Goal: Information Seeking & Learning: Find specific fact

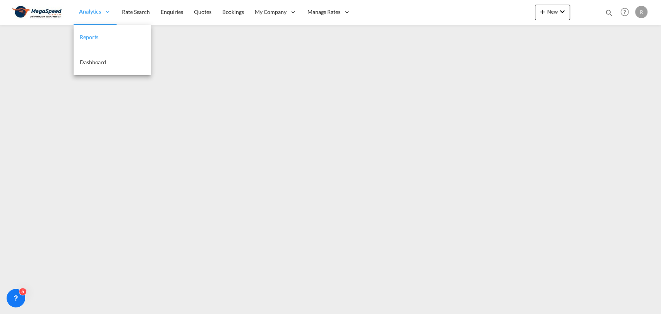
click at [86, 34] on span "Reports" at bounding box center [89, 37] width 19 height 7
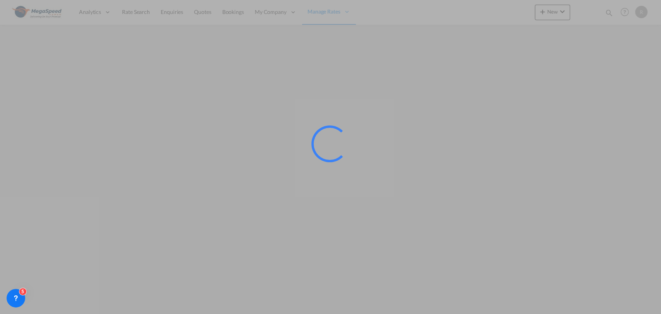
click at [133, 12] on div at bounding box center [330, 157] width 661 height 314
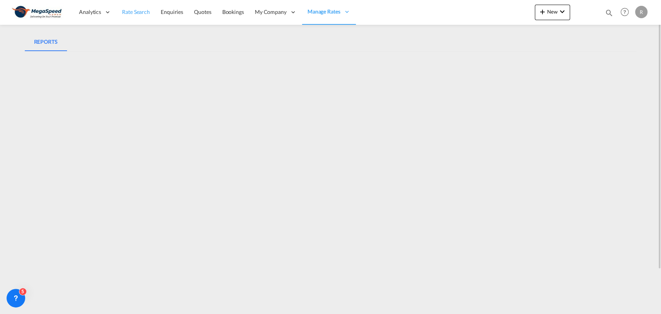
click at [135, 11] on span "Rate Search" at bounding box center [136, 12] width 28 height 7
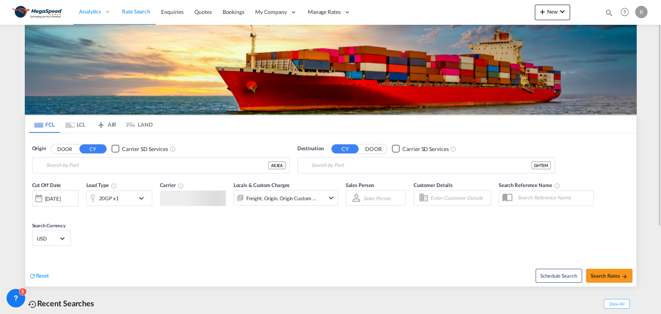
type input "[GEOGRAPHIC_DATA], [GEOGRAPHIC_DATA]"
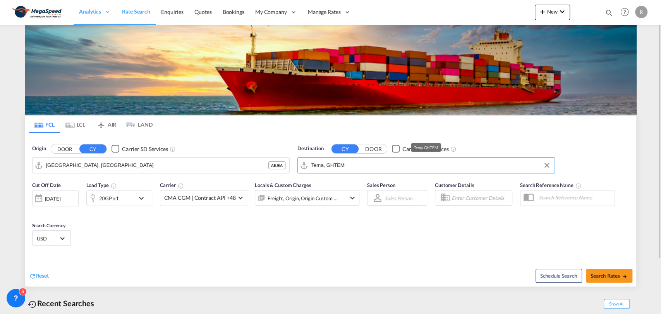
click at [365, 170] on input "Tema, GHTEM" at bounding box center [430, 166] width 239 height 12
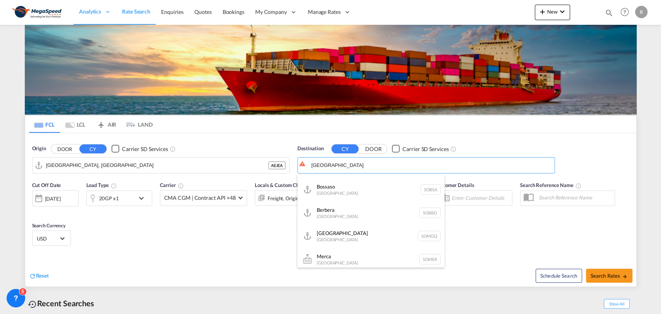
scroll to position [46, 0]
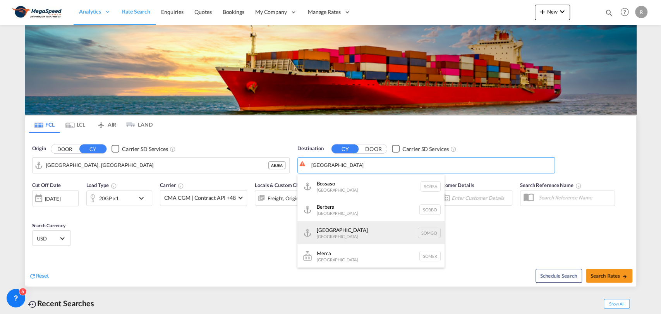
click at [403, 233] on div "[GEOGRAPHIC_DATA] [GEOGRAPHIC_DATA] SOMGQ" at bounding box center [370, 232] width 147 height 23
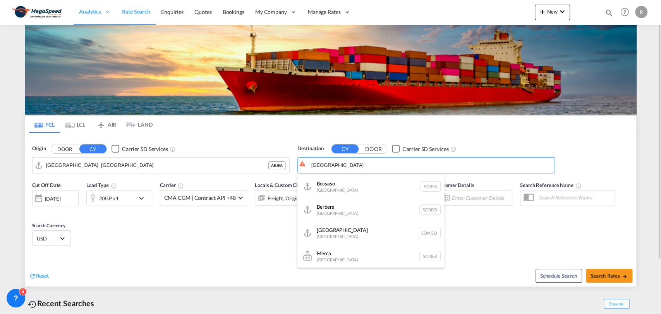
type input "[GEOGRAPHIC_DATA], SOMGQ"
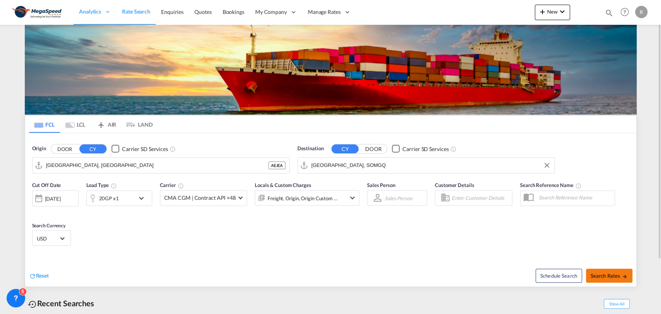
click at [601, 277] on span "Search Rates" at bounding box center [608, 276] width 37 height 6
type input "AEJEA to SOMGQ / [DATE]"
